Goal: Task Accomplishment & Management: Manage account settings

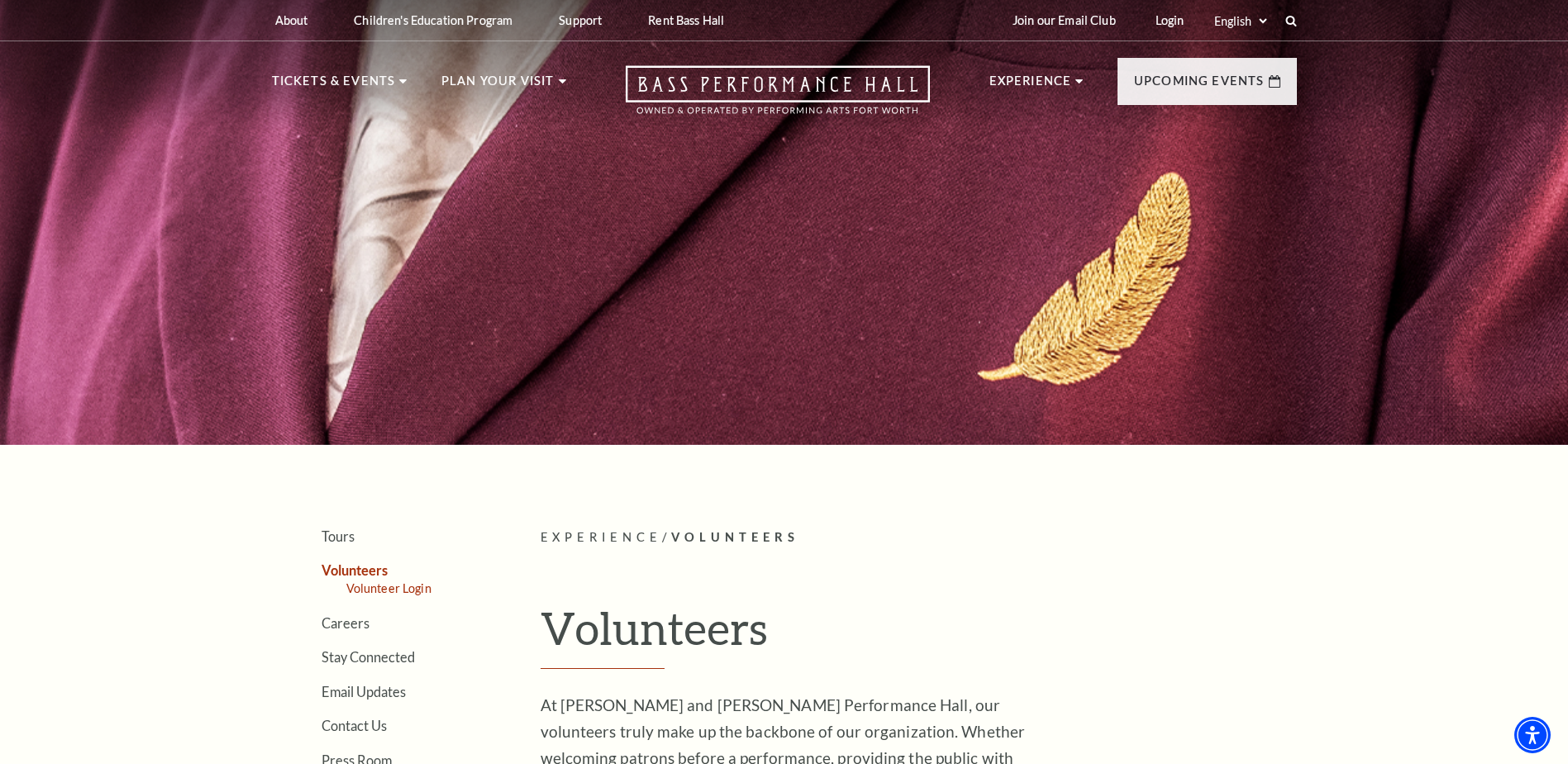
click at [393, 589] on link "Volunteer Login" at bounding box center [389, 588] width 85 height 15
click at [1177, 24] on link "Login" at bounding box center [1169, 20] width 55 height 41
click at [415, 586] on link "Volunteer Login" at bounding box center [389, 588] width 85 height 15
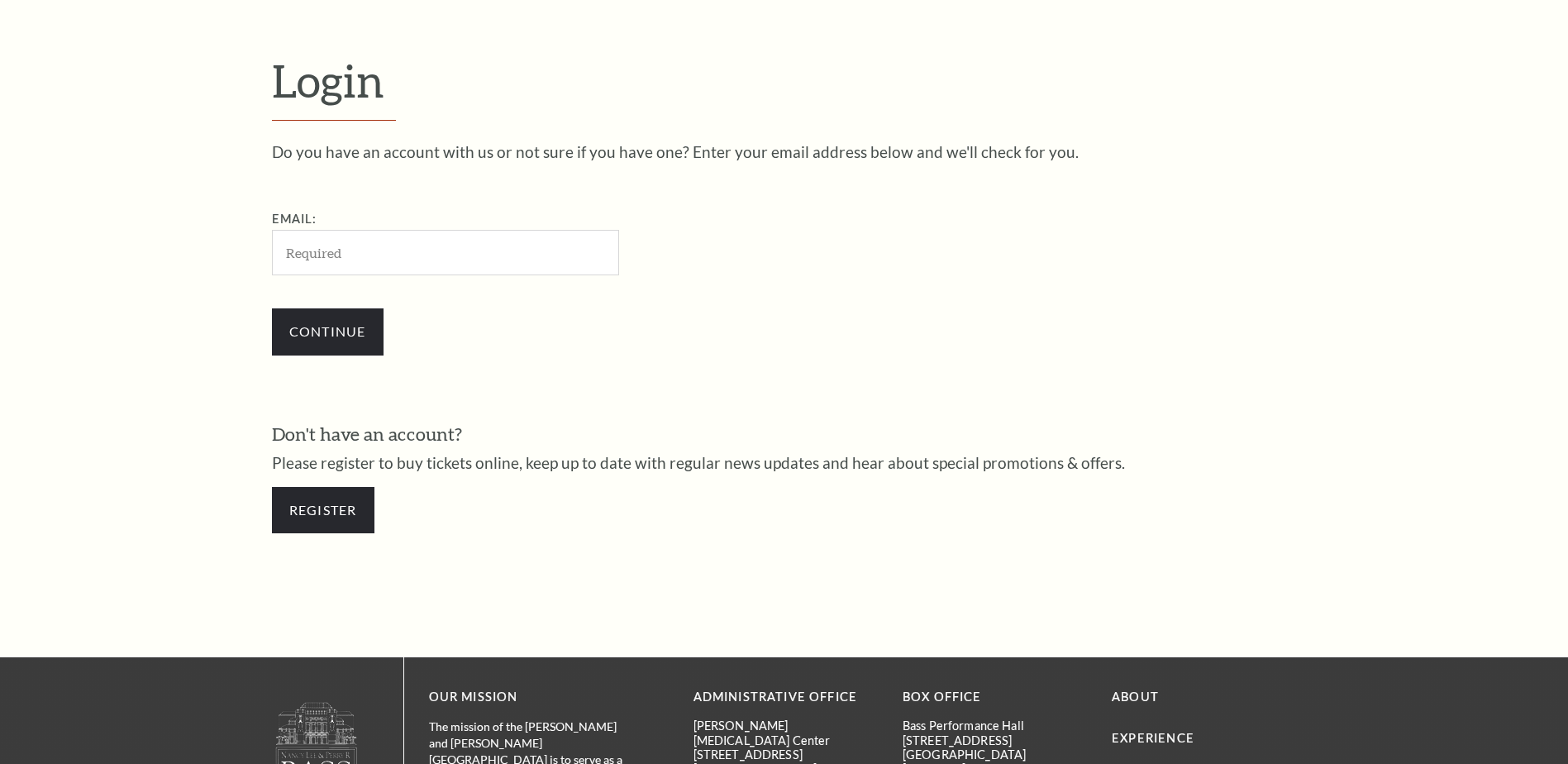
scroll to position [552, 0]
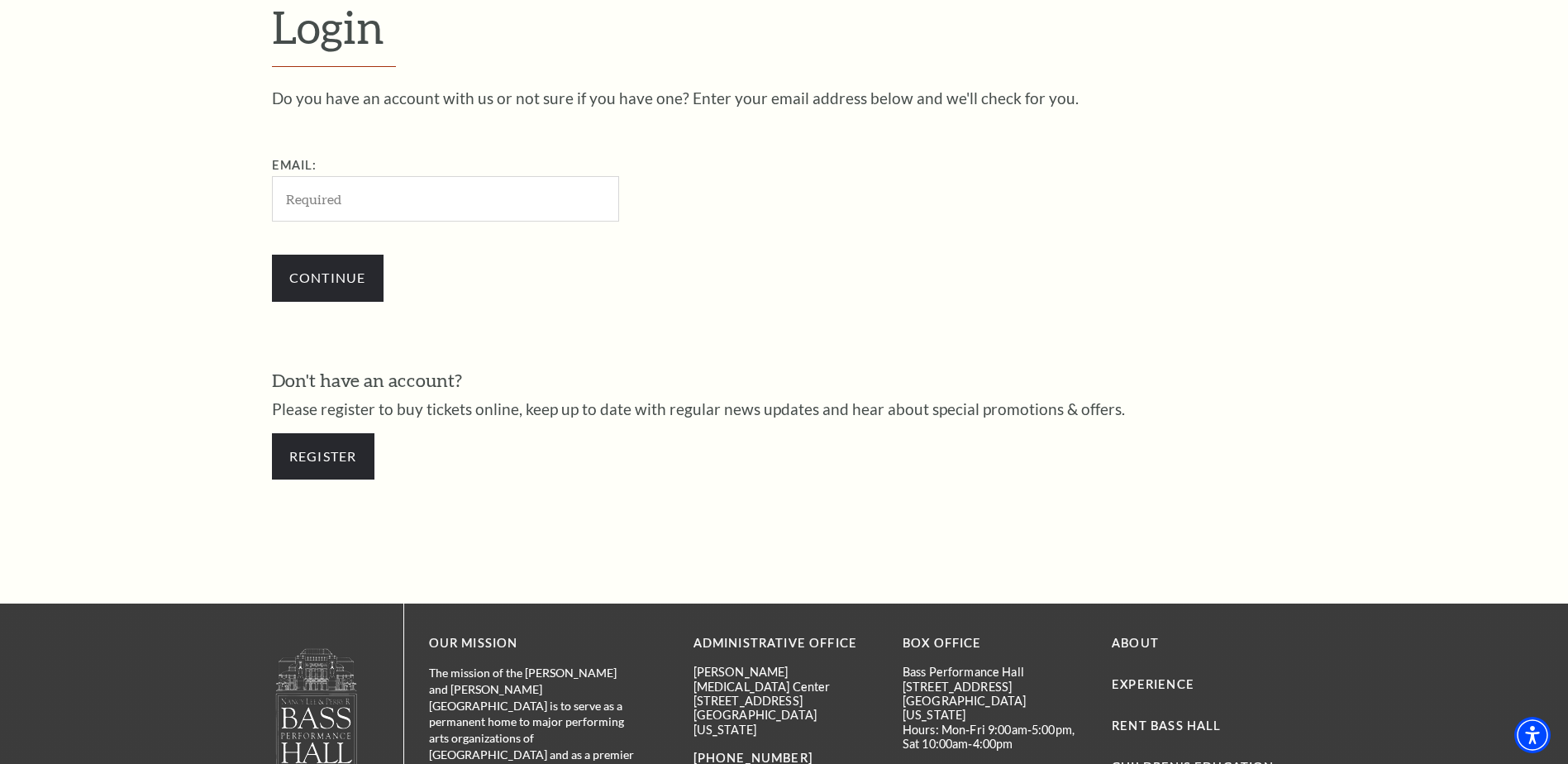
click at [353, 208] on input "Email:" at bounding box center [445, 199] width 347 height 46
click at [314, 205] on input "Email:" at bounding box center [445, 199] width 347 height 46
